Goal: Entertainment & Leisure: Browse casually

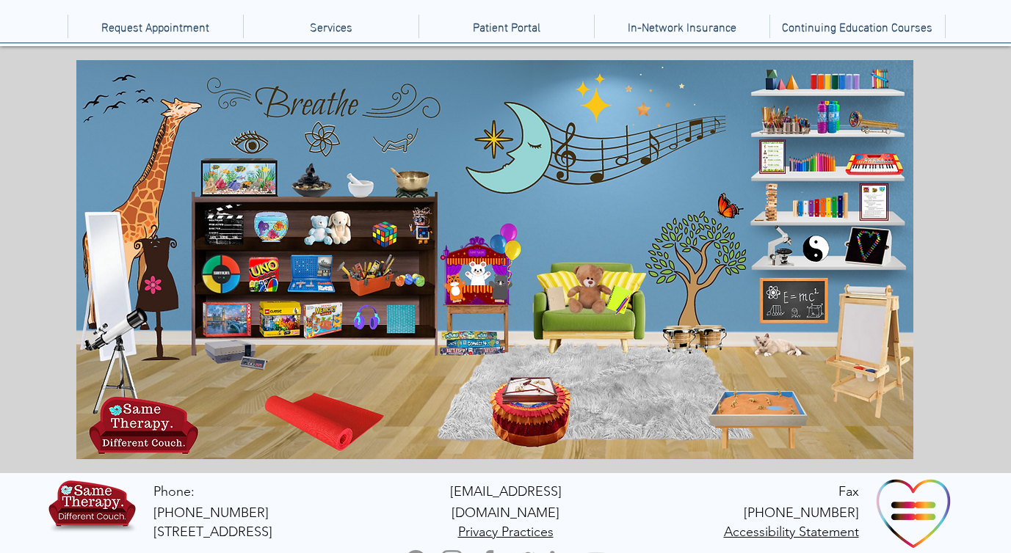
scroll to position [139, 0]
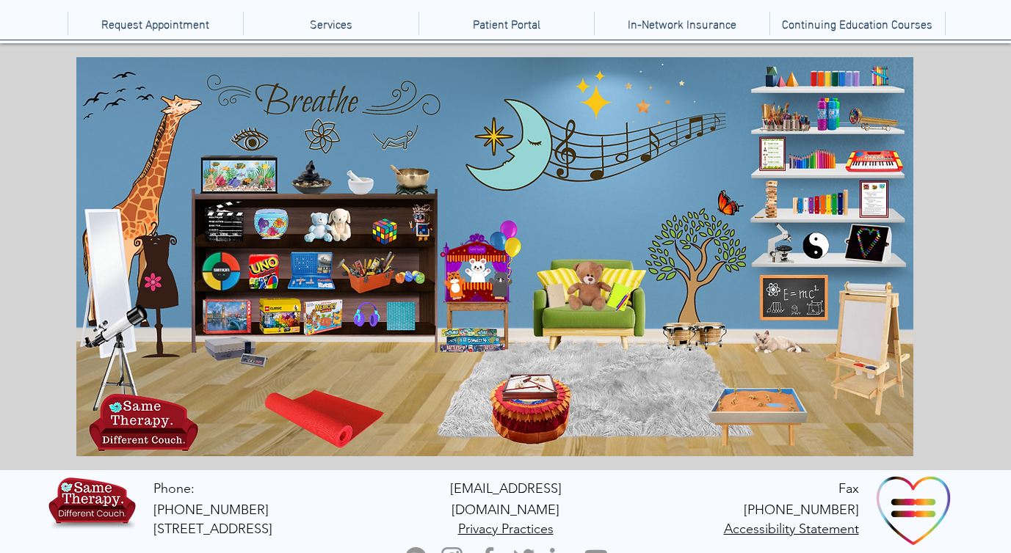
click at [313, 264] on icon "An image of the game Battleship, that when clicked brings you to an online vers…" at bounding box center [309, 269] width 46 height 35
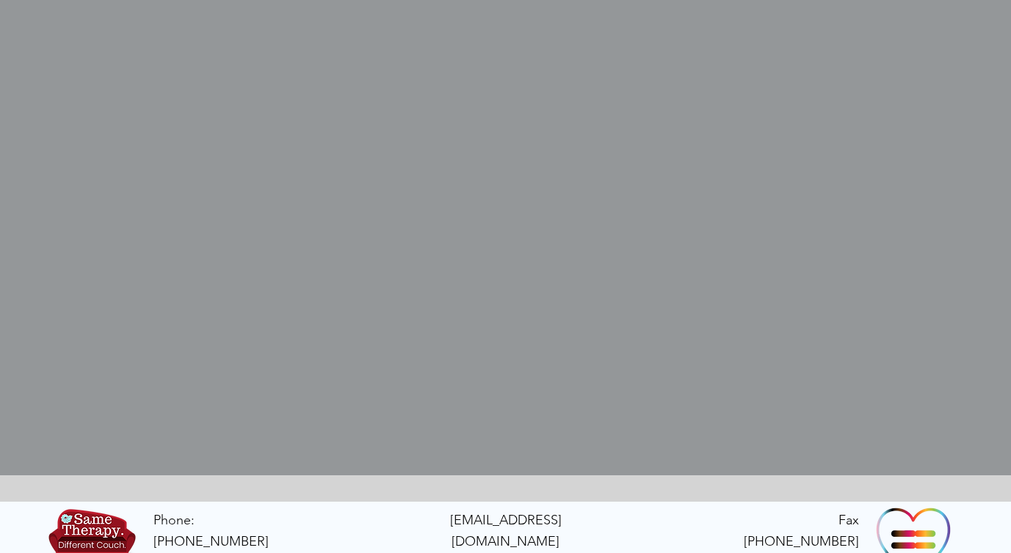
scroll to position [461, 0]
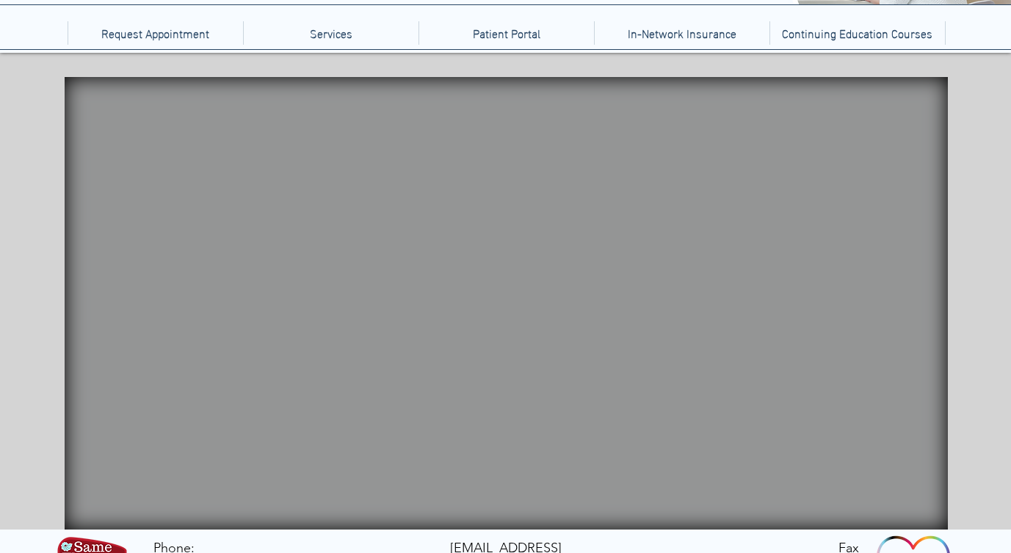
scroll to position [189, 0]
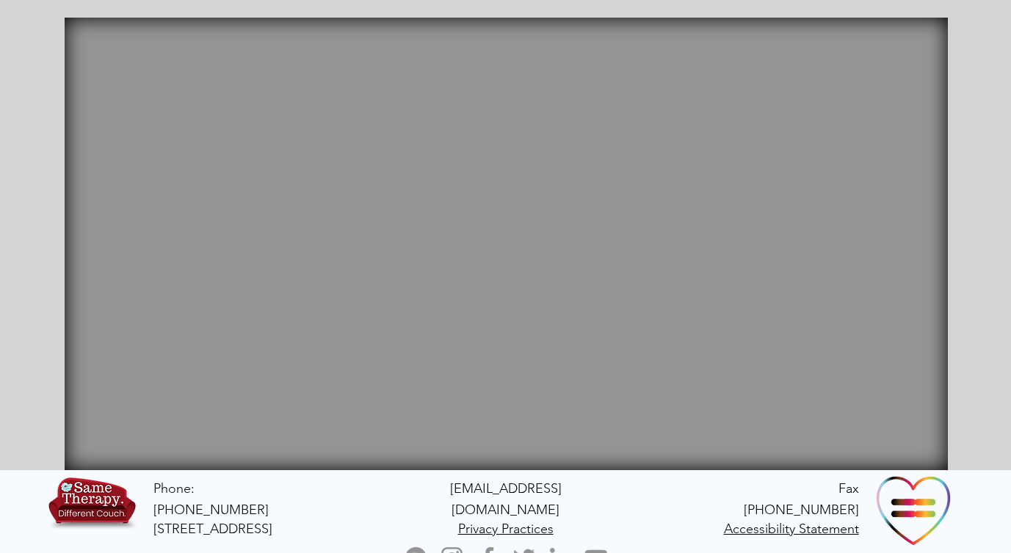
click at [768, 203] on icon "An image of a fidget spinner that when clicked brings you to a fidget spinner w…" at bounding box center [779, 200] width 43 height 36
click at [843, 363] on video "Your Video Title Video Player" at bounding box center [506, 244] width 883 height 453
click at [780, 266] on icon "An image of a hashtag sign that when clicked brings you to a Jackson Pollock ga…" at bounding box center [802, 270] width 45 height 45
click at [156, 110] on icon "main content" at bounding box center [142, 116] width 133 height 131
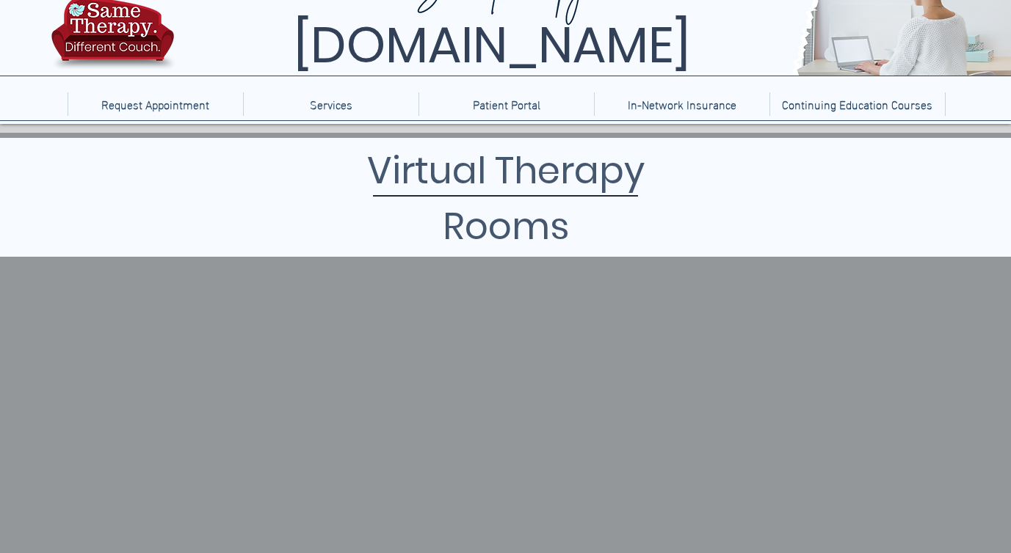
scroll to position [264, 0]
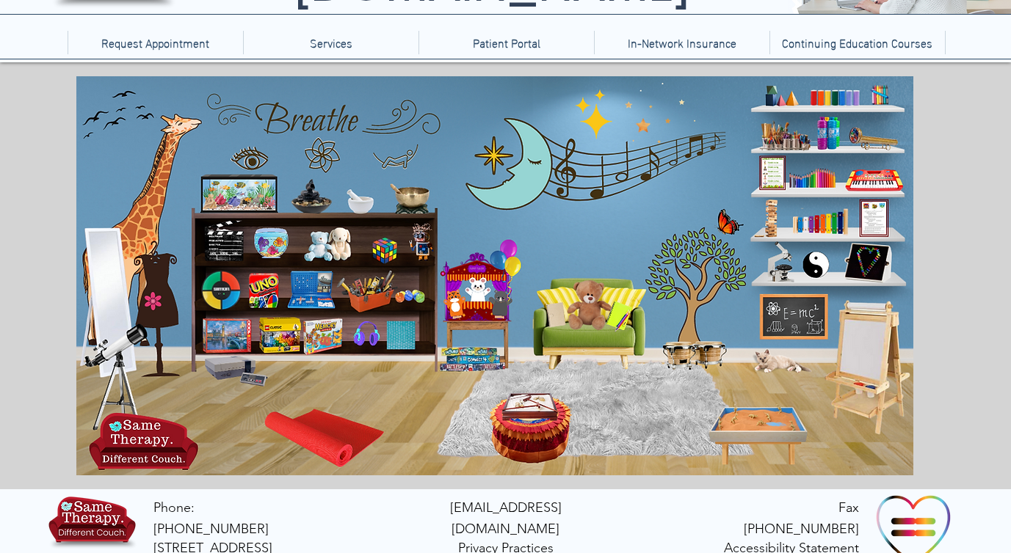
scroll to position [139, 0]
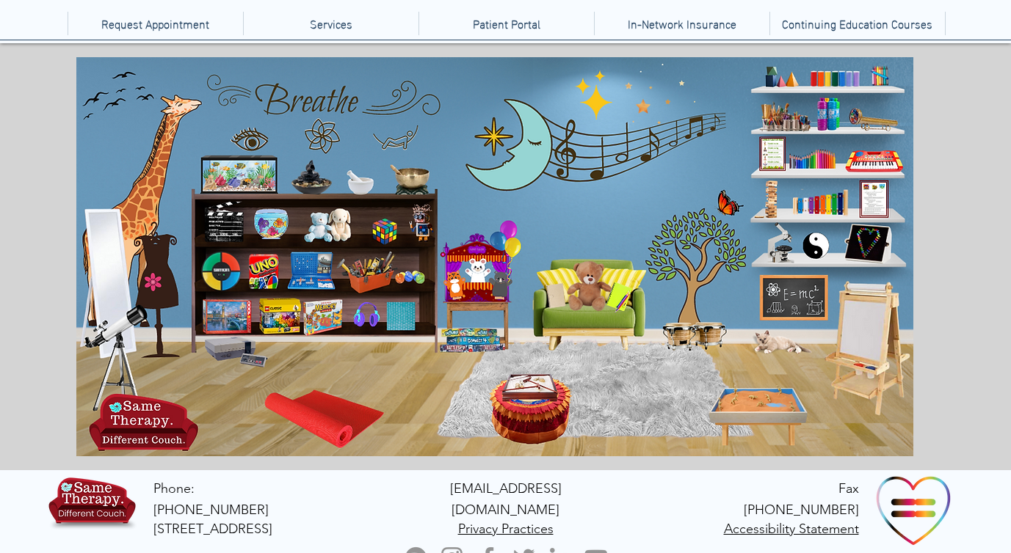
click at [757, 405] on icon "An image of a sand tray that when clicked brings you to an online version of a …" at bounding box center [756, 417] width 97 height 53
click at [234, 171] on icon "An image of a fish aquarium that when clicked brings you to a video of a fish a…" at bounding box center [236, 173] width 73 height 32
click at [877, 344] on icon "An image of a child's art easel that when clicked brings you to a sketch pad ga…" at bounding box center [870, 348] width 66 height 126
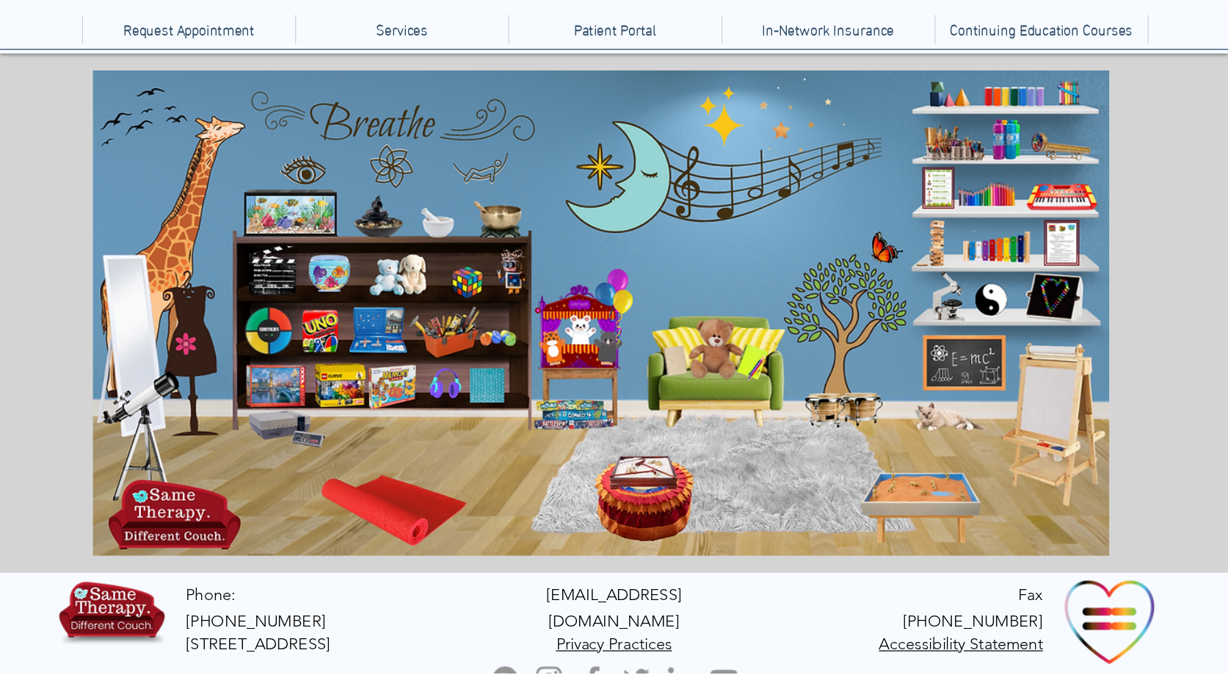
scroll to position [17, 0]
